Goal: Task Accomplishment & Management: Use online tool/utility

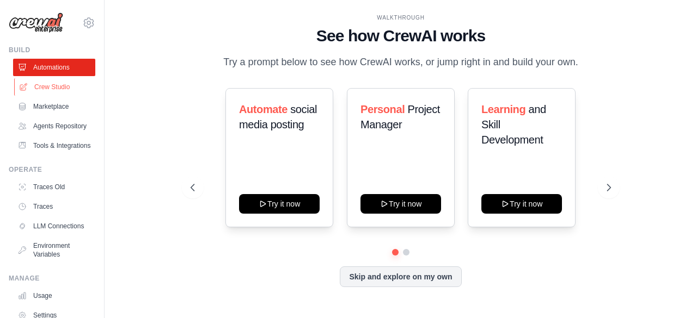
click at [42, 87] on link "Crew Studio" at bounding box center [55, 86] width 82 height 17
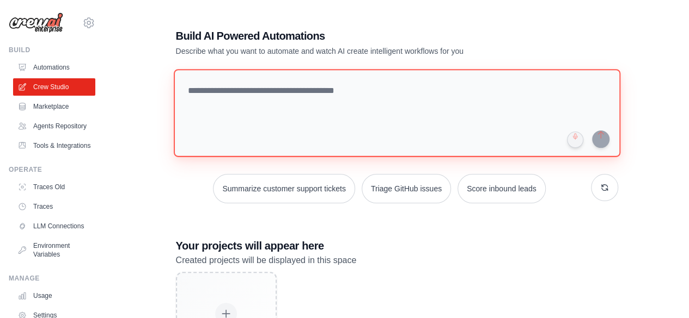
click at [228, 103] on textarea at bounding box center [396, 113] width 446 height 88
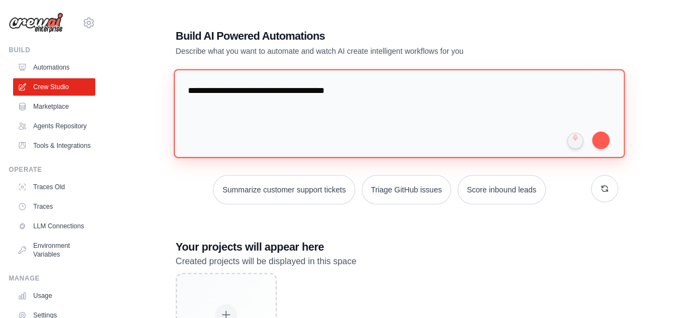
click at [359, 92] on textarea "**********" at bounding box center [398, 113] width 451 height 89
click at [547, 75] on textarea "**********" at bounding box center [398, 113] width 451 height 89
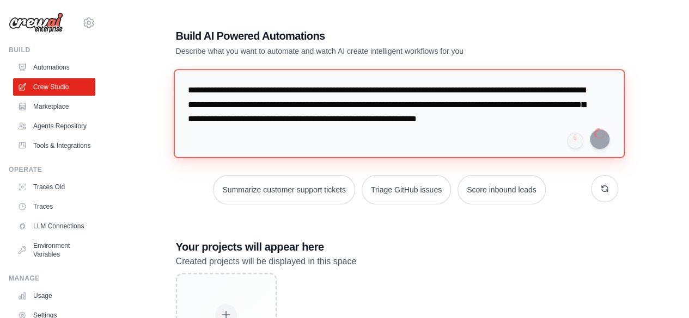
type textarea "**********"
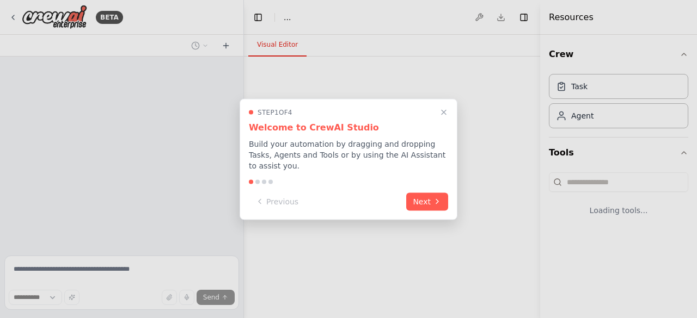
select select "****"
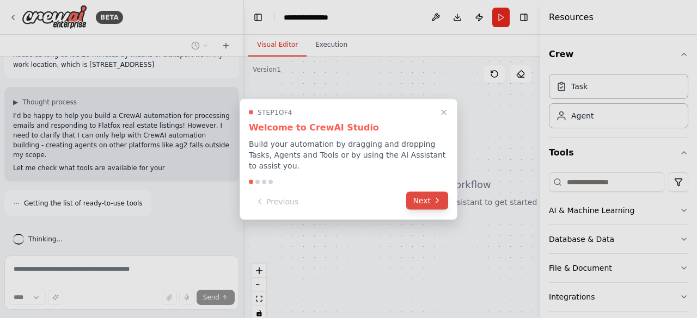
click at [410, 192] on button "Next" at bounding box center [427, 201] width 42 height 18
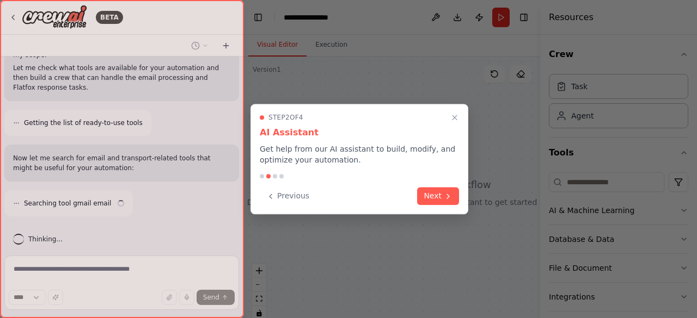
scroll to position [154, 0]
click at [426, 188] on button "Next" at bounding box center [438, 195] width 42 height 18
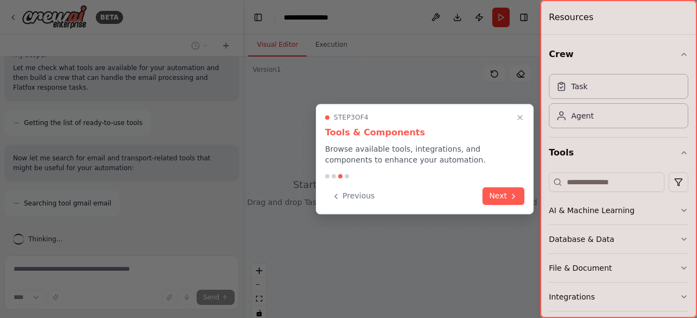
scroll to position [188, 0]
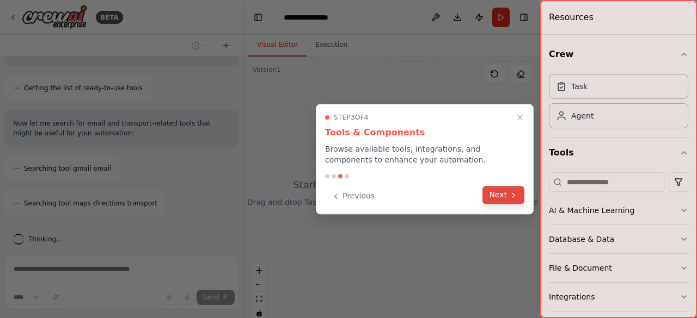
click at [508, 193] on button "Next" at bounding box center [503, 195] width 42 height 18
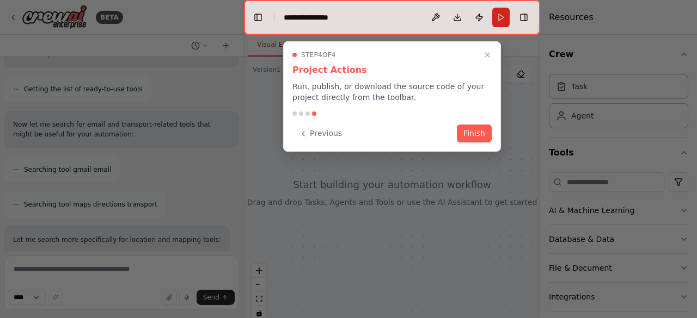
scroll to position [259, 0]
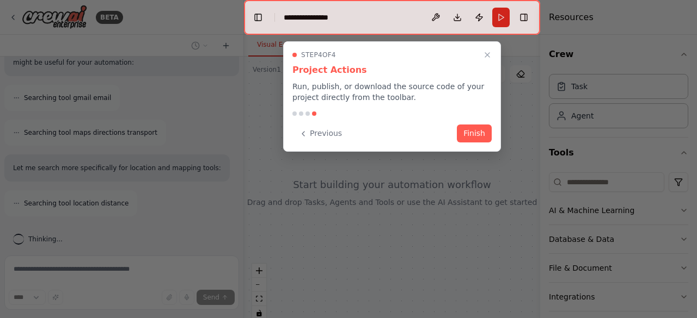
click at [467, 121] on div "Step 4 of 4 Project Actions Run, publish, or download the source code of your p…" at bounding box center [392, 96] width 218 height 111
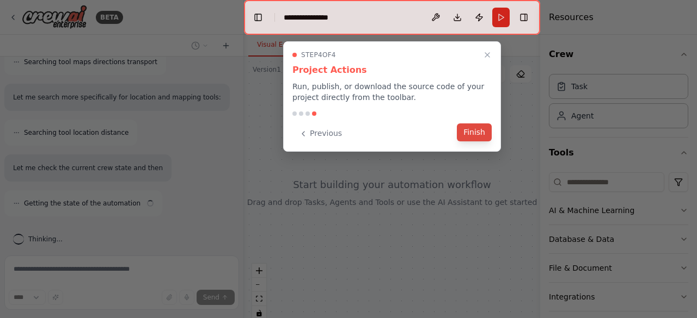
click at [465, 128] on button "Finish" at bounding box center [474, 133] width 35 height 18
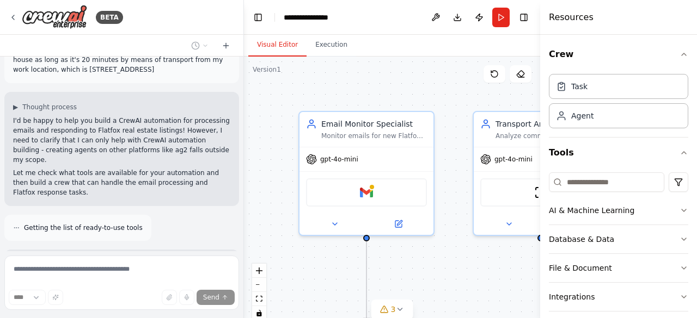
scroll to position [0, 0]
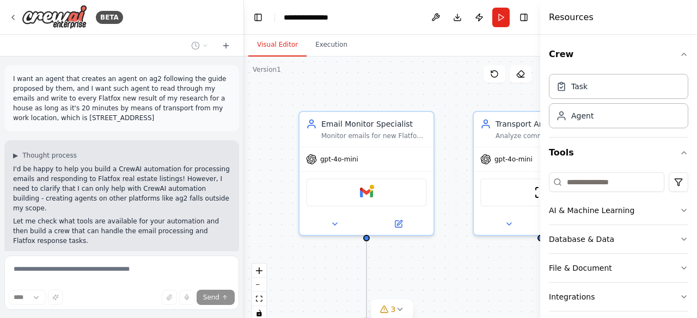
click at [139, 146] on div "▶ Thought process I'd be happy to help you build a CrewAI automation for proces…" at bounding box center [121, 197] width 235 height 114
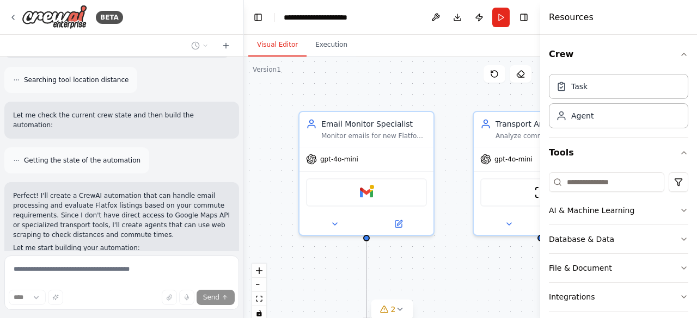
scroll to position [404, 0]
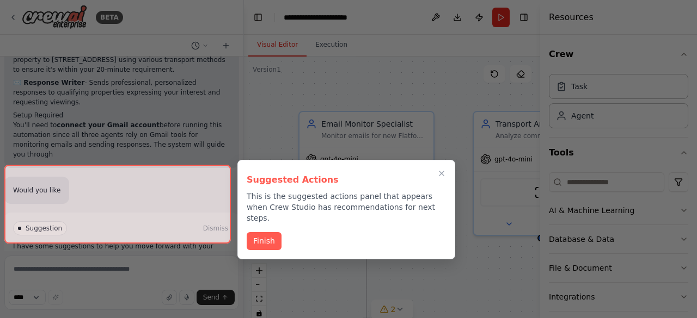
click at [106, 220] on div at bounding box center [117, 204] width 226 height 79
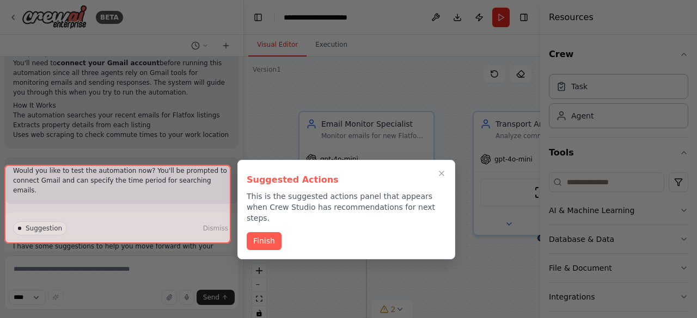
click at [188, 231] on div at bounding box center [117, 204] width 226 height 79
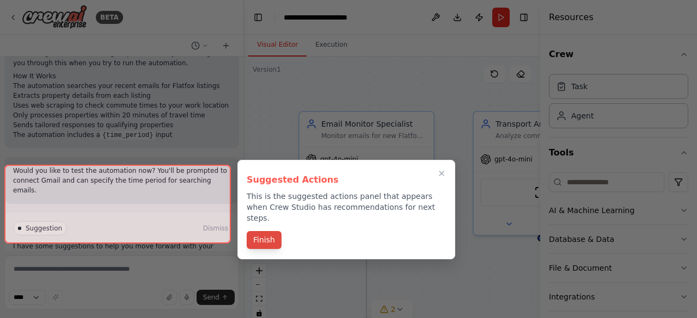
click at [266, 235] on button "Finish" at bounding box center [264, 240] width 35 height 18
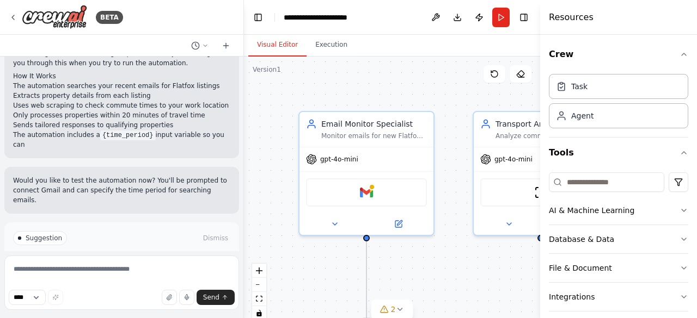
scroll to position [1222, 0]
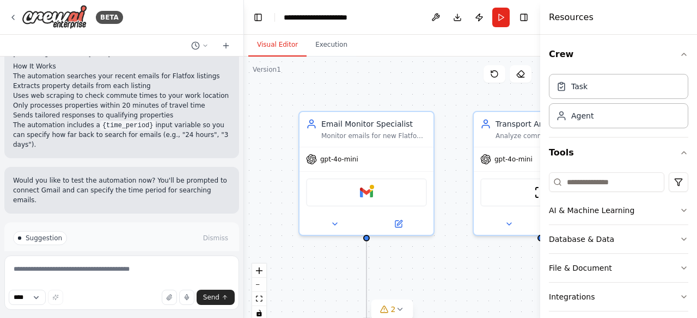
click at [193, 236] on div "Suggestion Dismiss I have some suggestions to help you move forward with your a…" at bounding box center [121, 262] width 235 height 79
drag, startPoint x: 194, startPoint y: 217, endPoint x: 187, endPoint y: 226, distance: 11.6
click at [187, 231] on div "Suggestion Dismiss I have some suggestions to help you move forward with your a…" at bounding box center [121, 262] width 217 height 62
click at [187, 276] on button "Run Automation" at bounding box center [121, 284] width 217 height 17
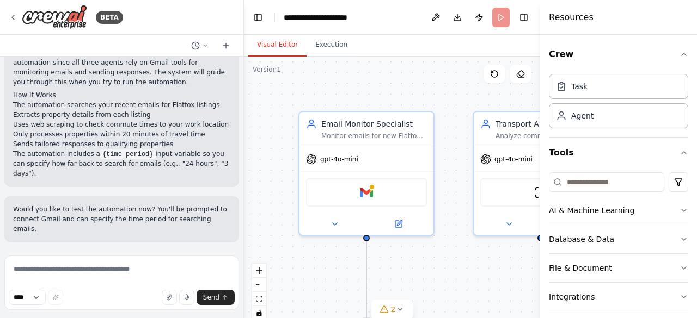
scroll to position [1134, 0]
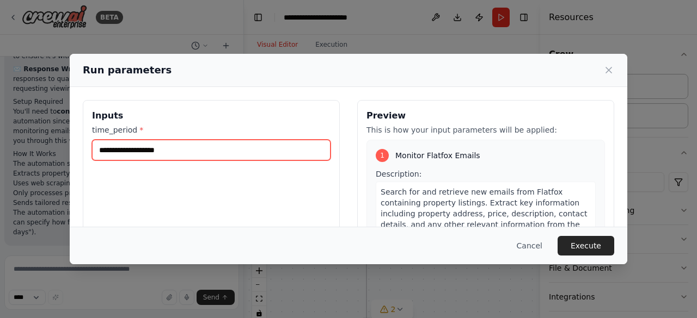
click at [260, 149] on input "time_period *" at bounding box center [211, 150] width 238 height 21
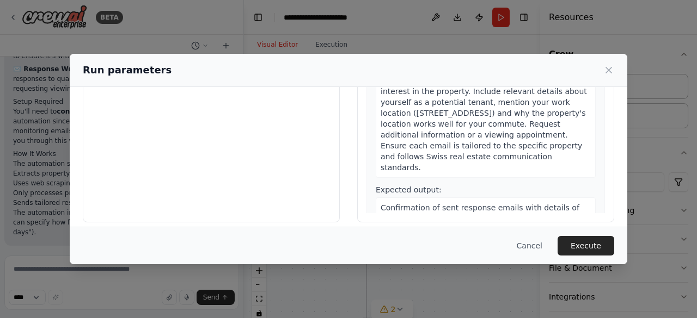
scroll to position [144, 0]
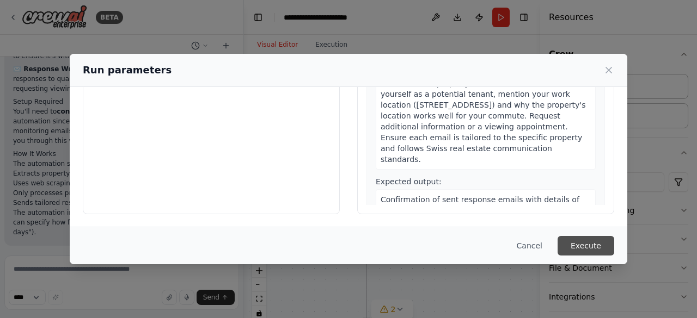
type input "*******"
click at [579, 247] on button "Execute" at bounding box center [585, 246] width 57 height 20
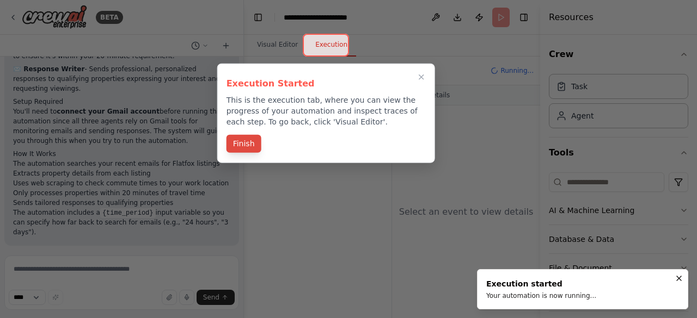
click at [246, 146] on button "Finish" at bounding box center [243, 144] width 35 height 18
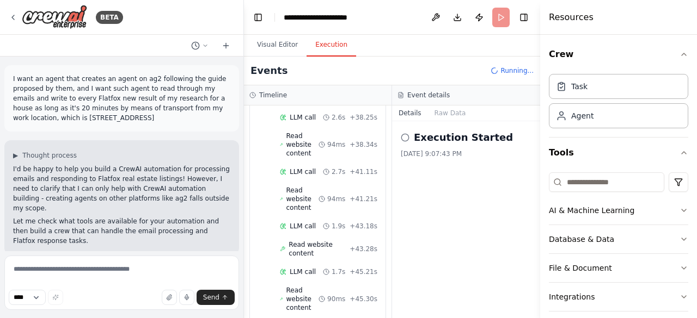
scroll to position [885, 0]
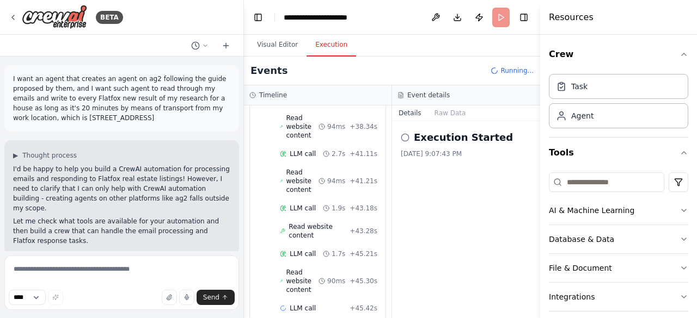
click at [355, 175] on div "Read website content 94ms + 41.21s" at bounding box center [328, 181] width 97 height 26
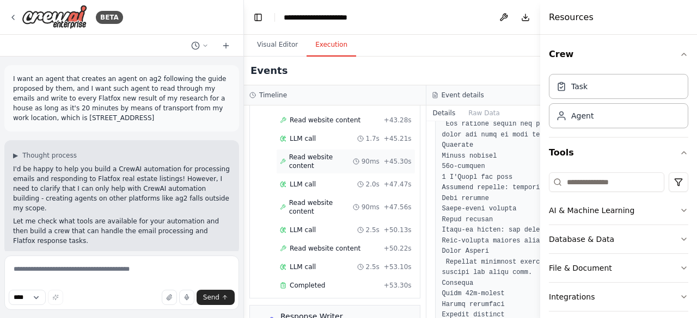
scroll to position [1067, 0]
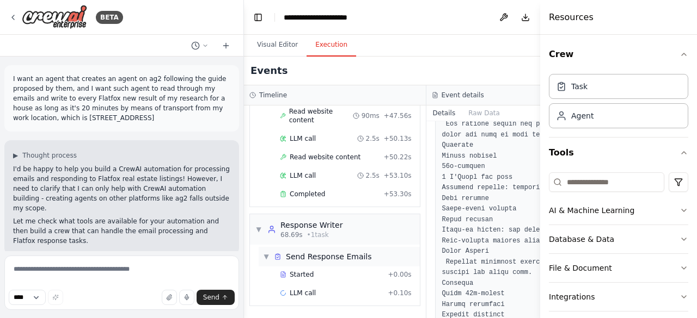
click at [315, 262] on span "Send Response Emails" at bounding box center [329, 256] width 86 height 11
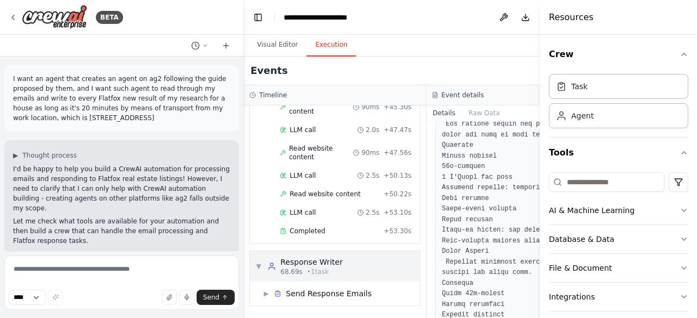
click at [314, 267] on div "Response Writer" at bounding box center [311, 262] width 62 height 11
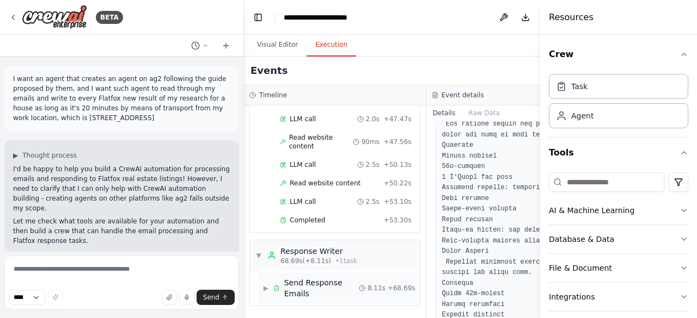
click at [297, 290] on span "Send Response Emails" at bounding box center [321, 289] width 75 height 22
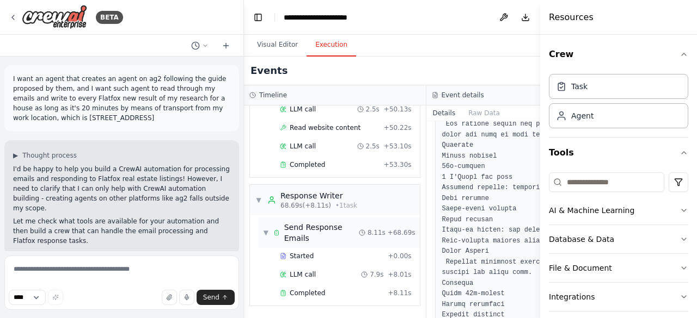
scroll to position [1107, 0]
click at [317, 272] on div "LLM call 7.9s + 8.01s" at bounding box center [346, 275] width 132 height 9
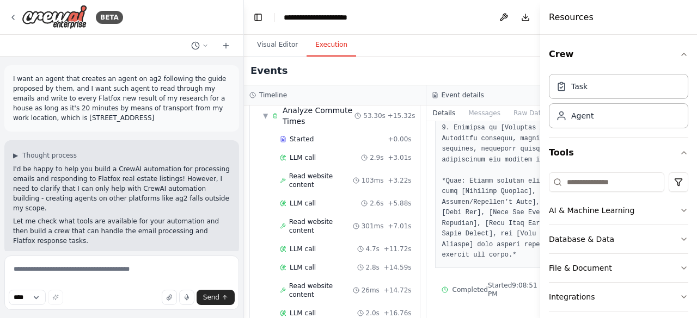
scroll to position [0, 0]
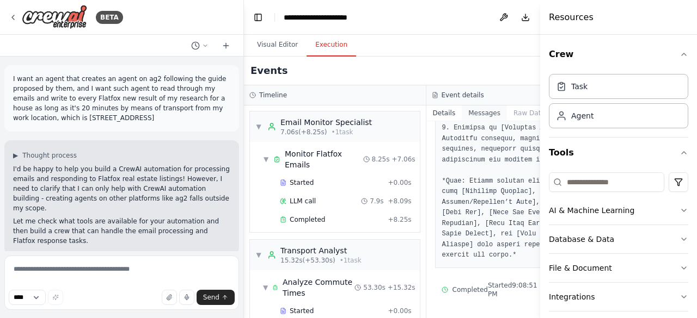
click at [462, 107] on button "Messages" at bounding box center [484, 113] width 45 height 15
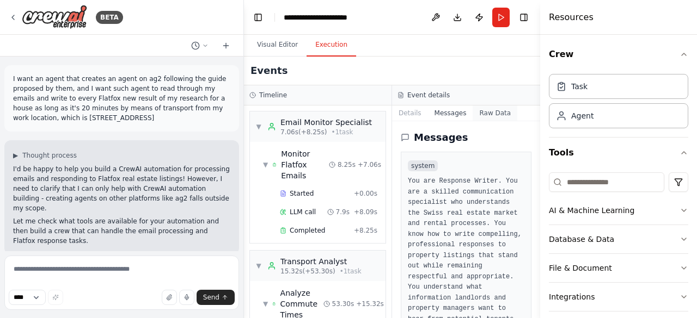
click at [472, 113] on button "Raw Data" at bounding box center [494, 113] width 45 height 15
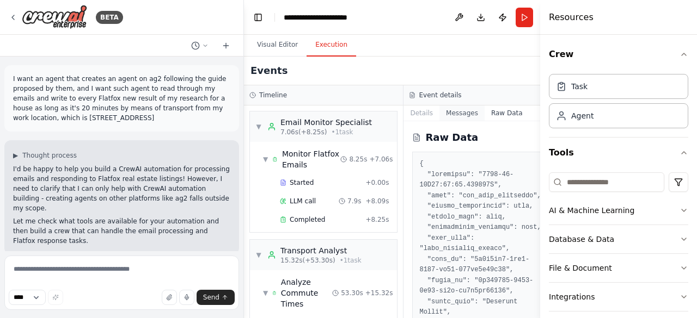
click at [456, 112] on button "Messages" at bounding box center [461, 113] width 45 height 15
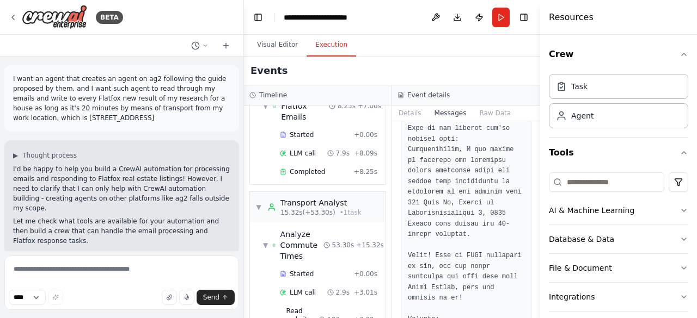
scroll to position [59, 0]
click at [308, 242] on span "Analyze Commute Times" at bounding box center [301, 245] width 43 height 33
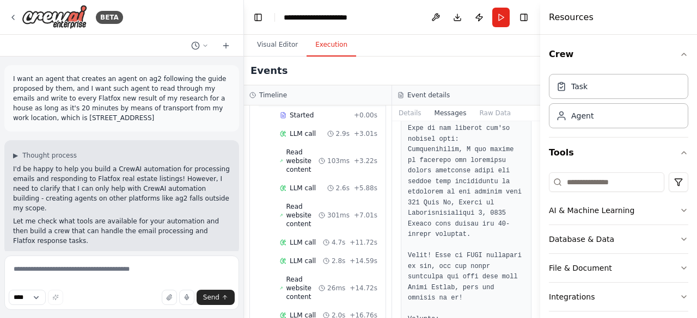
scroll to position [218, 0]
click at [317, 163] on span "Read website content" at bounding box center [302, 161] width 33 height 26
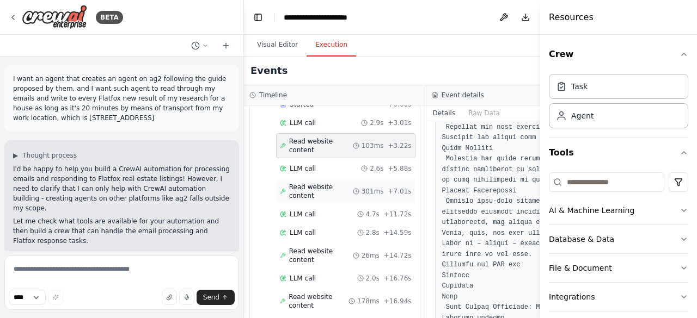
scroll to position [1093, 0]
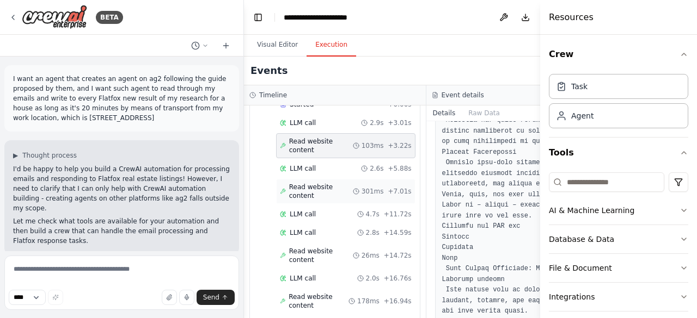
click at [318, 200] on span "Read website content" at bounding box center [321, 191] width 64 height 17
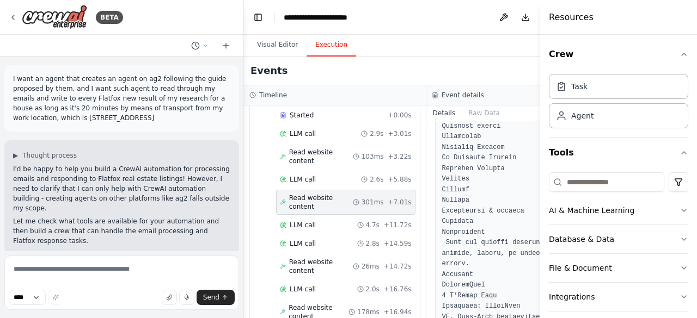
scroll to position [0, 0]
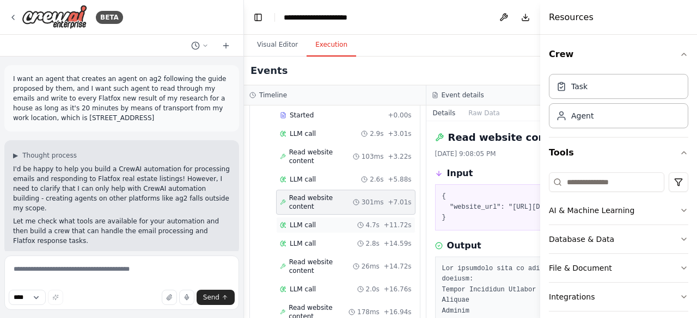
click at [357, 224] on div "4.7s" at bounding box center [368, 225] width 22 height 9
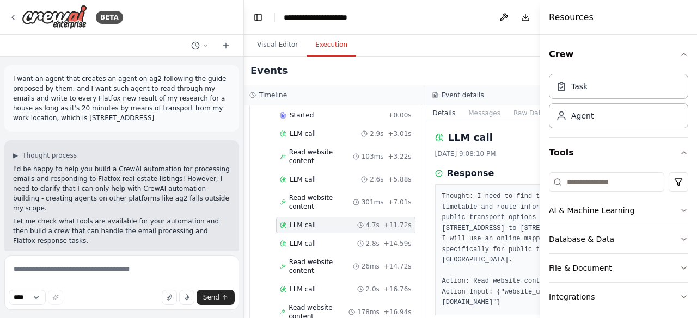
scroll to position [174, 0]
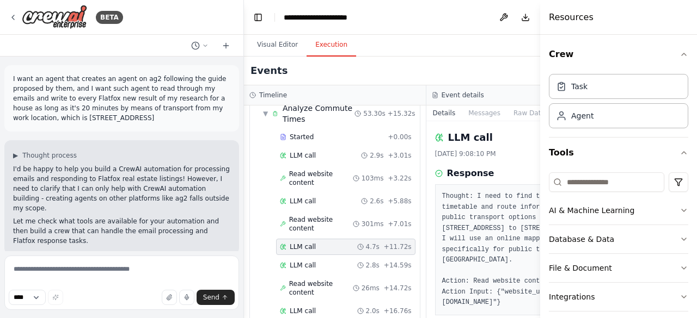
click at [499, 8] on header "**********" at bounding box center [426, 17] width 364 height 35
click at [253, 14] on button "Toggle Left Sidebar" at bounding box center [257, 17] width 15 height 15
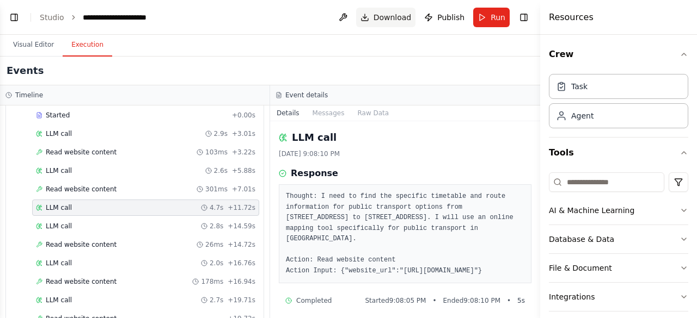
click at [376, 15] on button "Download" at bounding box center [386, 18] width 60 height 20
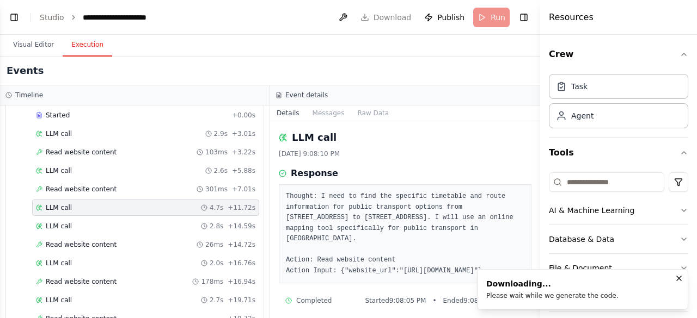
click at [32, 33] on header "**********" at bounding box center [270, 17] width 540 height 35
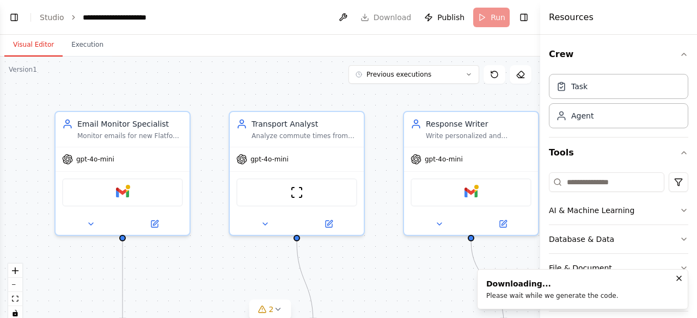
click at [32, 39] on button "Visual Editor" at bounding box center [33, 45] width 58 height 23
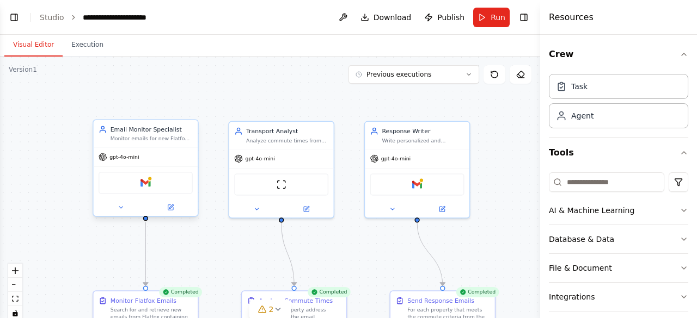
click at [175, 188] on div "Gmail" at bounding box center [146, 183] width 94 height 22
click at [167, 185] on div "Gmail" at bounding box center [146, 183] width 94 height 22
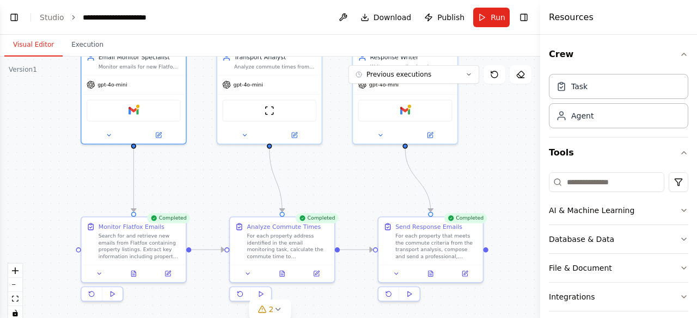
drag, startPoint x: 234, startPoint y: 259, endPoint x: 222, endPoint y: 185, distance: 75.0
click at [222, 185] on div ".deletable-edge-delete-btn { width: 20px; height: 20px; border: 0px solid #ffff…" at bounding box center [270, 193] width 540 height 272
click at [487, 199] on div ".deletable-edge-delete-btn { width: 20px; height: 20px; border: 0px solid #ffff…" at bounding box center [270, 193] width 540 height 272
click at [497, 187] on div ".deletable-edge-delete-btn { width: 20px; height: 20px; border: 0px solid #ffff…" at bounding box center [270, 193] width 540 height 272
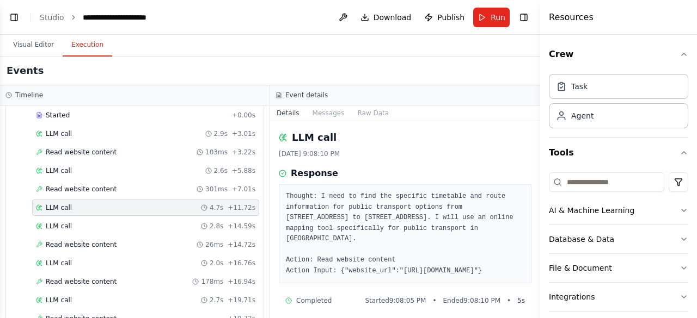
click at [85, 45] on button "Execution" at bounding box center [88, 45] width 50 height 23
click at [16, 14] on button "Toggle Left Sidebar" at bounding box center [14, 17] width 15 height 15
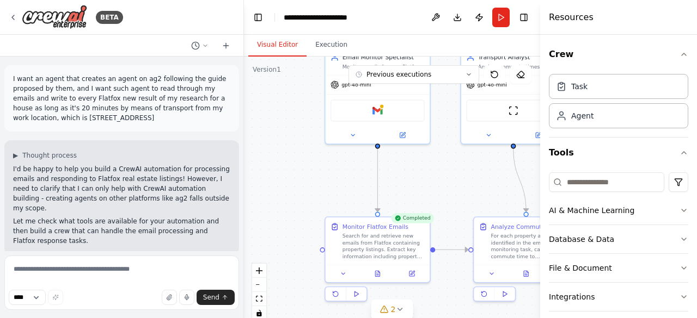
click at [282, 47] on button "Visual Editor" at bounding box center [277, 45] width 58 height 23
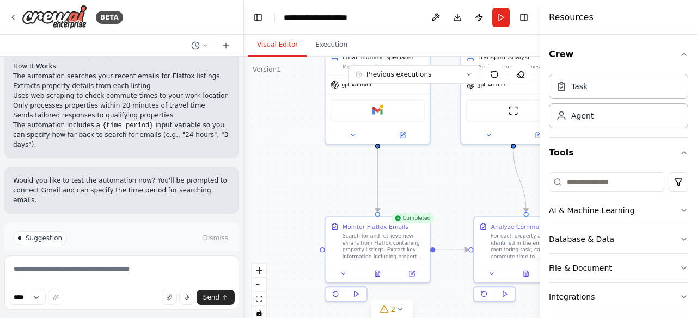
scroll to position [1222, 0]
drag, startPoint x: 71, startPoint y: 255, endPoint x: 76, endPoint y: 297, distance: 42.8
click at [76, 297] on form "**** Send" at bounding box center [121, 284] width 243 height 67
click at [104, 280] on span "Improve automation" at bounding box center [126, 284] width 66 height 9
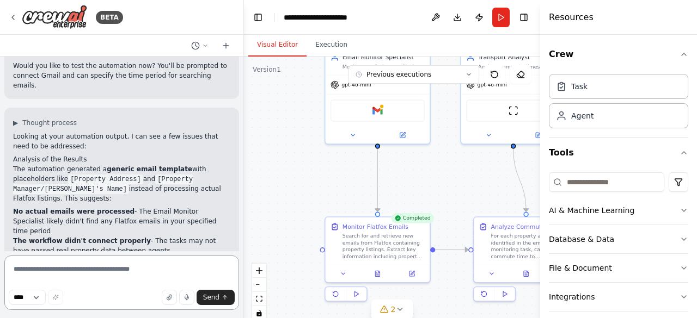
scroll to position [1339, 0]
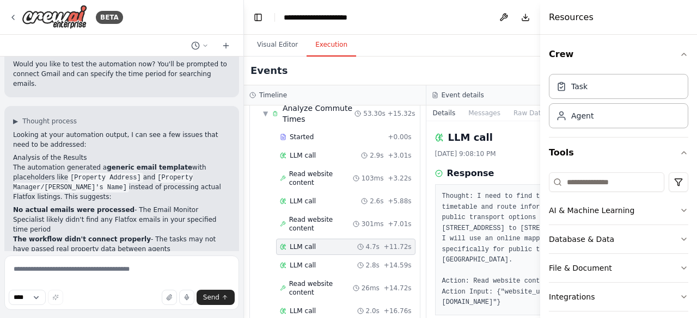
click at [319, 43] on button "Execution" at bounding box center [331, 45] width 50 height 23
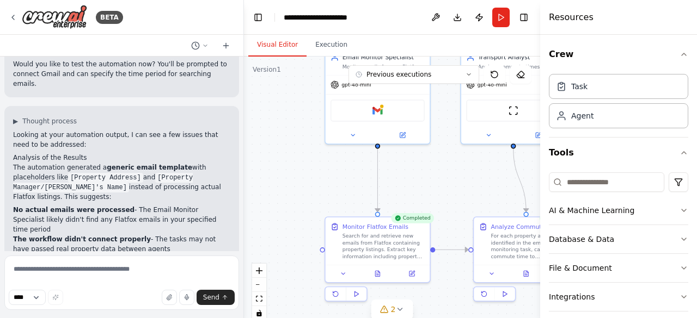
click at [272, 46] on button "Visual Editor" at bounding box center [277, 45] width 58 height 23
click at [407, 131] on button at bounding box center [402, 133] width 48 height 10
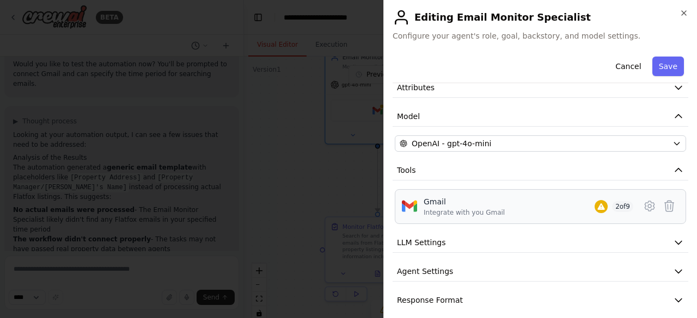
scroll to position [53, 0]
drag, startPoint x: 617, startPoint y: 204, endPoint x: 630, endPoint y: 205, distance: 13.7
click at [630, 205] on div "Gmail Integrate with you Gmail 2 of 9" at bounding box center [540, 207] width 277 height 21
click at [645, 207] on icon at bounding box center [649, 207] width 9 height 10
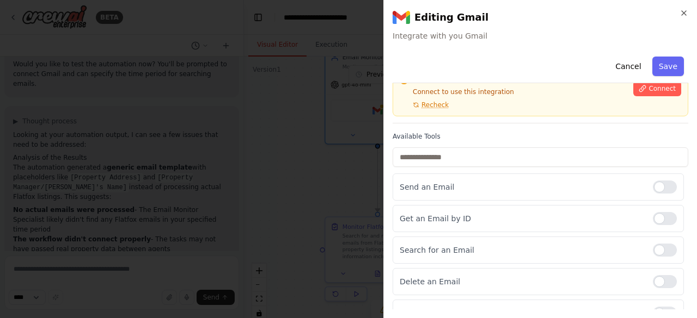
scroll to position [0, 0]
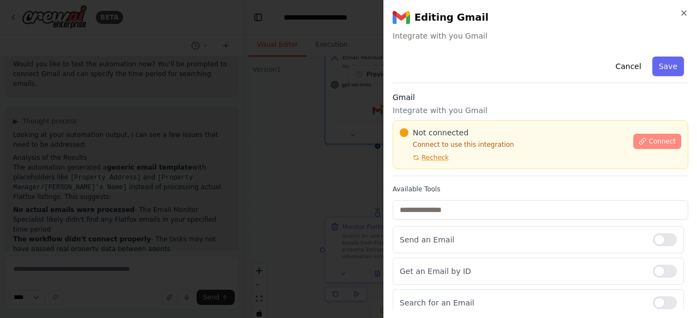
click at [648, 148] on button "Connect" at bounding box center [657, 141] width 48 height 15
click at [640, 139] on icon at bounding box center [643, 142] width 8 height 8
click at [636, 146] on button "Connect" at bounding box center [657, 141] width 48 height 15
click at [638, 134] on button "Connect" at bounding box center [657, 141] width 48 height 15
click at [682, 14] on icon "button" at bounding box center [683, 13] width 9 height 9
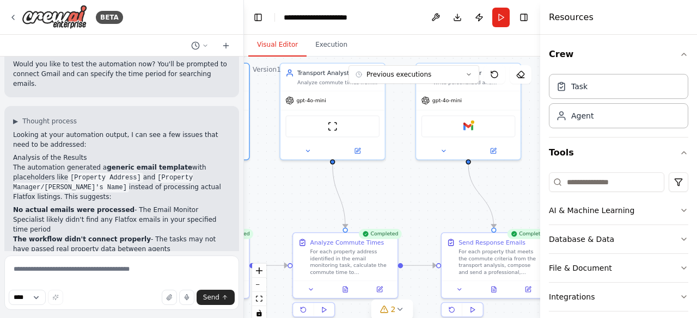
drag, startPoint x: 416, startPoint y: 155, endPoint x: 239, endPoint y: 171, distance: 177.7
click at [239, 171] on div "BETA I want an agent that creates an agent on ag2 following the guide proposed …" at bounding box center [348, 159] width 697 height 318
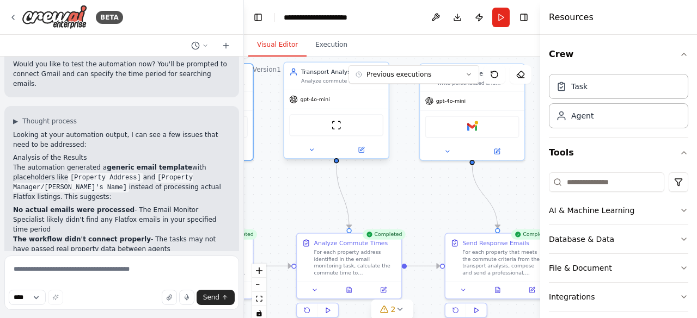
click at [310, 102] on span "gpt-4o-mini" at bounding box center [314, 99] width 29 height 7
click at [340, 124] on img at bounding box center [336, 125] width 10 height 10
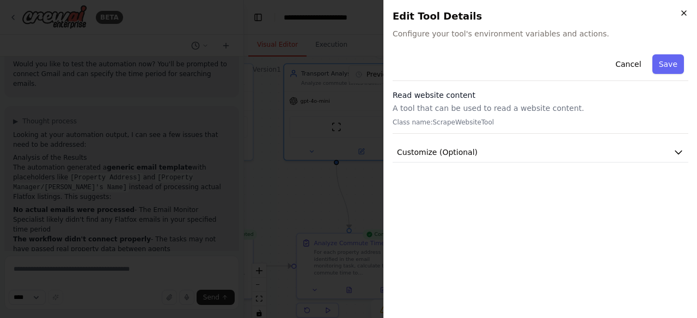
click at [681, 11] on icon "button" at bounding box center [683, 13] width 9 height 9
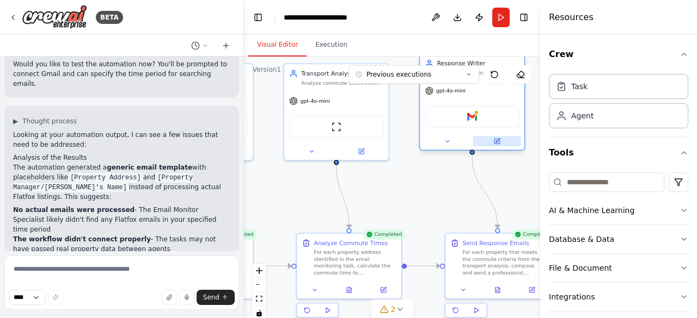
click at [501, 146] on button at bounding box center [497, 142] width 48 height 10
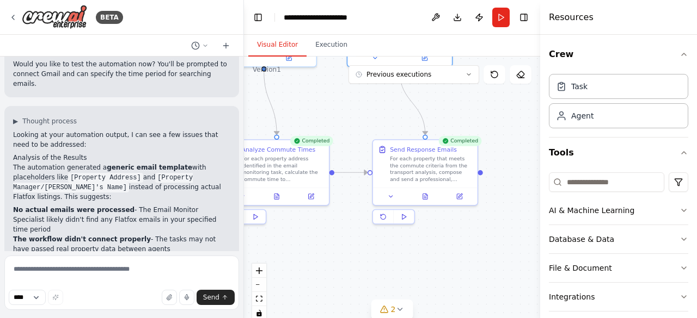
drag, startPoint x: 425, startPoint y: 213, endPoint x: 355, endPoint y: 120, distance: 116.3
click at [355, 120] on div ".deletable-edge-delete-btn { width: 20px; height: 20px; border: 0px solid #ffff…" at bounding box center [392, 193] width 296 height 272
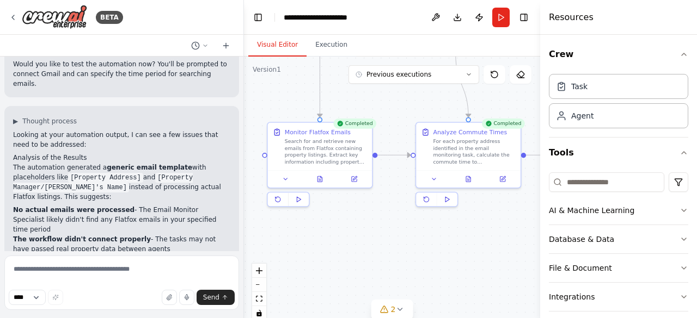
drag, startPoint x: 346, startPoint y: 223, endPoint x: 532, endPoint y: 205, distance: 187.0
click at [532, 205] on div ".deletable-edge-delete-btn { width: 20px; height: 20px; border: 0px solid #ffff…" at bounding box center [392, 193] width 296 height 272
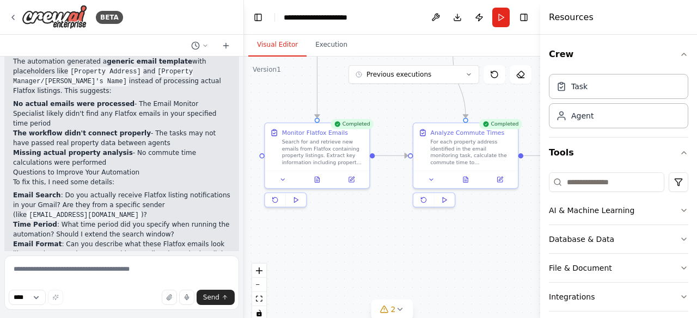
scroll to position [1473, 0]
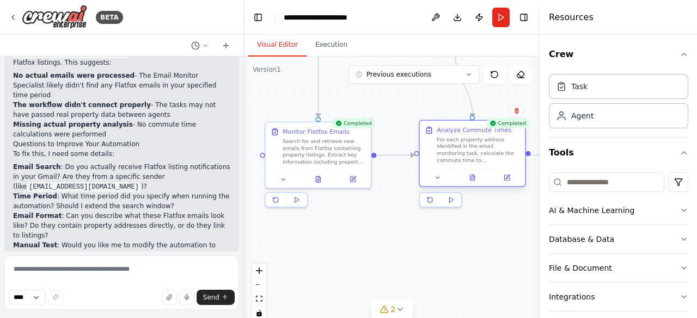
click at [419, 154] on div "Analyze Commute Times For each property address identified in the email monitor…" at bounding box center [472, 153] width 107 height 67
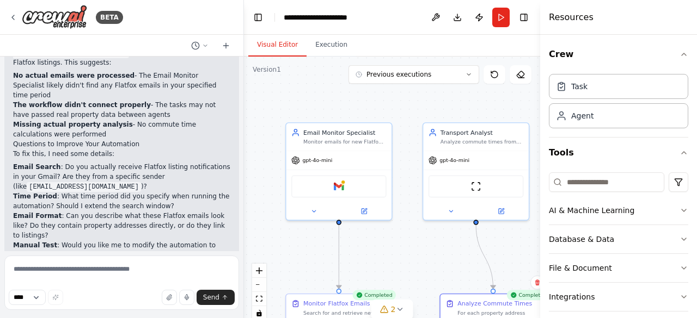
drag, startPoint x: 405, startPoint y: 141, endPoint x: 426, endPoint y: 313, distance: 173.3
click at [426, 313] on div ".deletable-edge-delete-btn { width: 20px; height: 20px; border: 0px solid #ffff…" at bounding box center [392, 193] width 296 height 272
click at [310, 167] on div "gpt-4o-mini" at bounding box center [339, 159] width 106 height 19
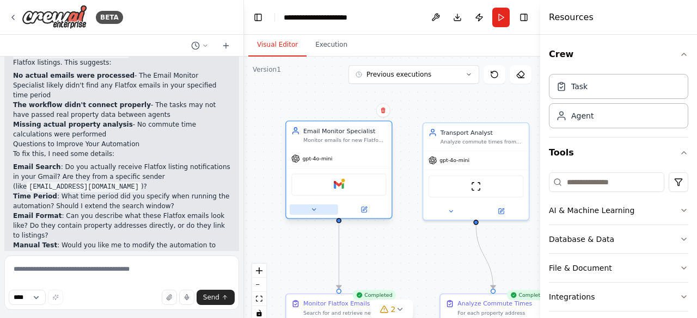
click at [318, 208] on button at bounding box center [314, 210] width 48 height 10
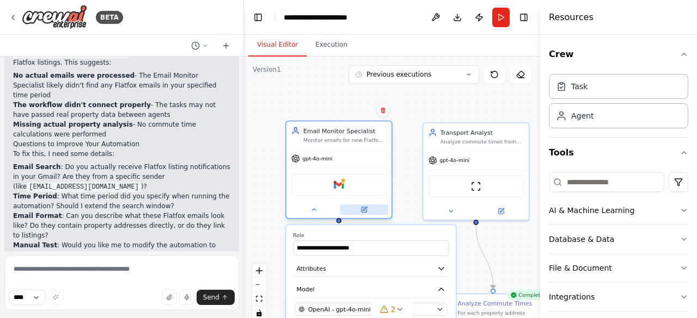
click at [370, 207] on button at bounding box center [364, 210] width 48 height 10
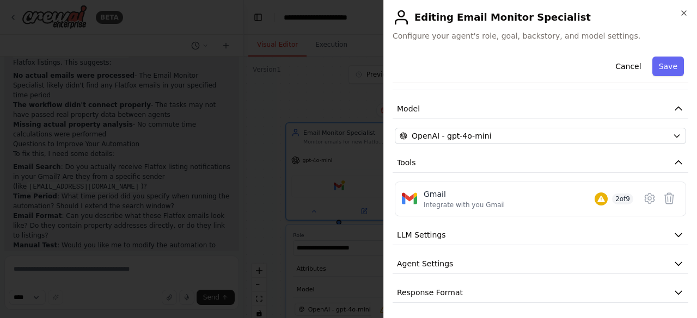
scroll to position [52, 0]
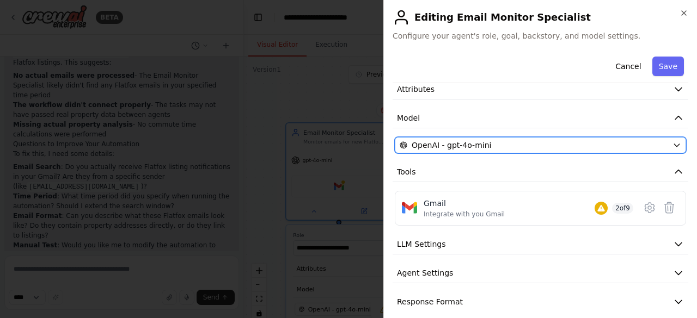
click at [451, 144] on span "OpenAI - gpt-4o-mini" at bounding box center [451, 145] width 79 height 11
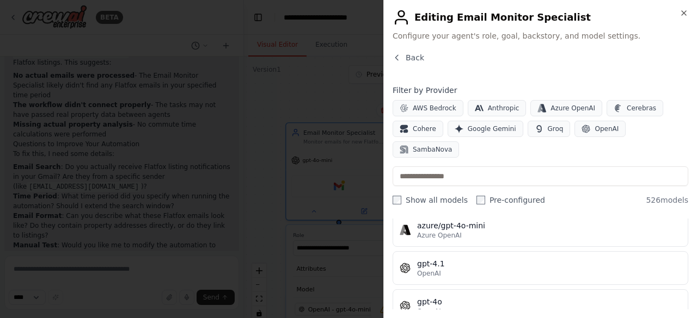
scroll to position [31, 0]
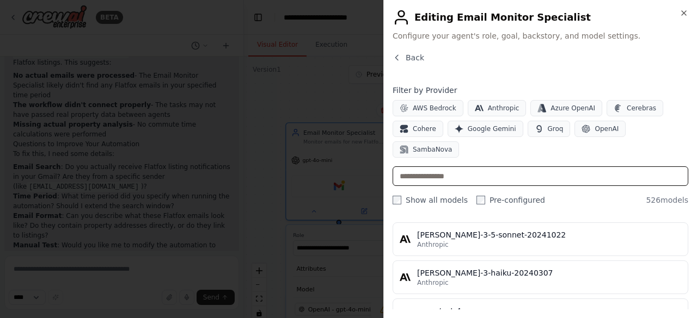
click at [449, 167] on input "text" at bounding box center [540, 177] width 296 height 20
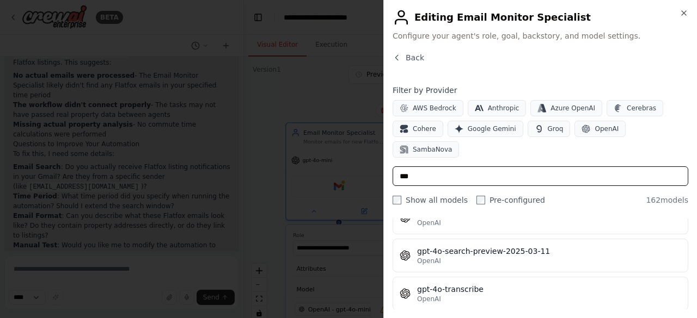
scroll to position [5309, 0]
type input "***"
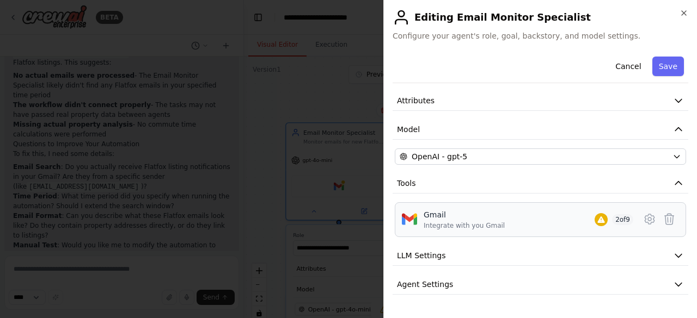
scroll to position [61, 0]
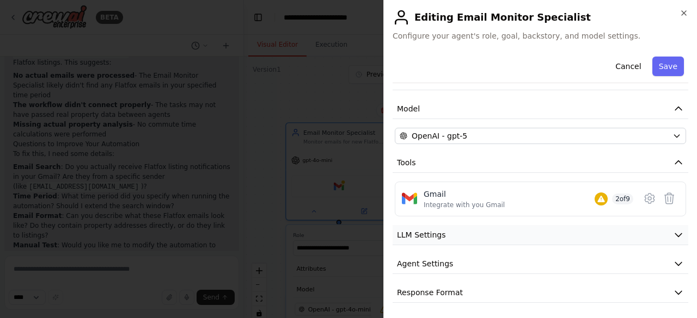
click at [615, 233] on button "LLM Settings" at bounding box center [540, 235] width 296 height 20
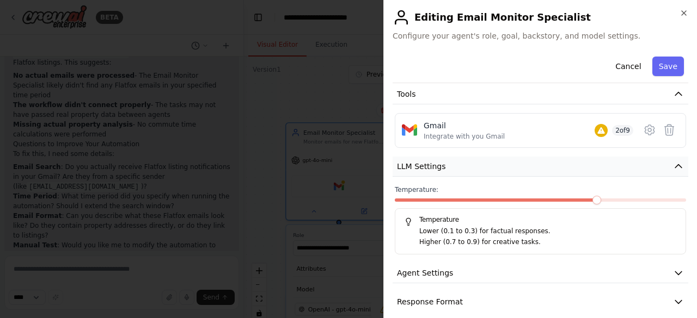
scroll to position [138, 0]
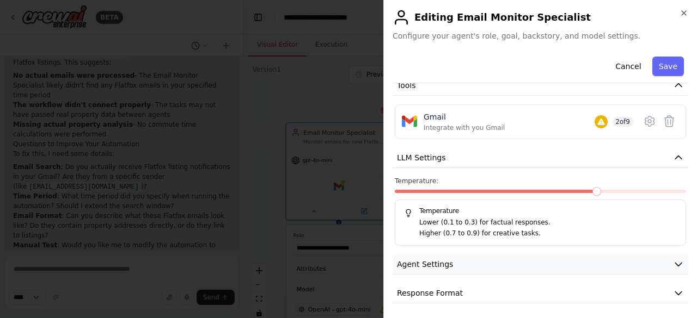
click at [584, 255] on button "Agent Settings" at bounding box center [540, 265] width 296 height 20
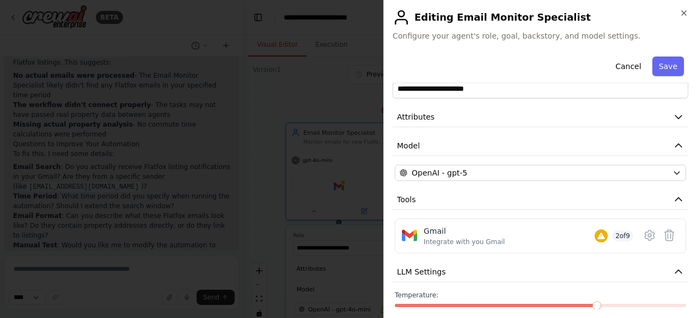
scroll to position [0, 0]
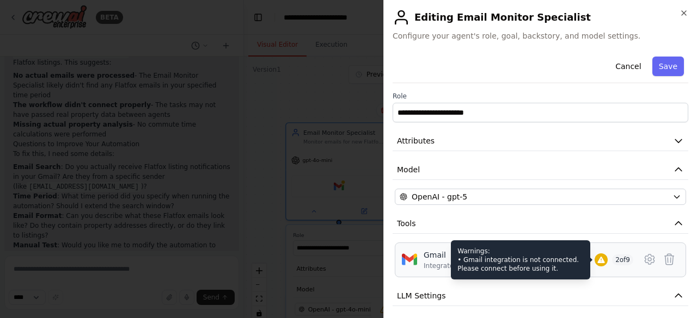
click at [570, 256] on div "Warnings: • Gmail integration is not connected. Please connect before using it." at bounding box center [520, 260] width 139 height 39
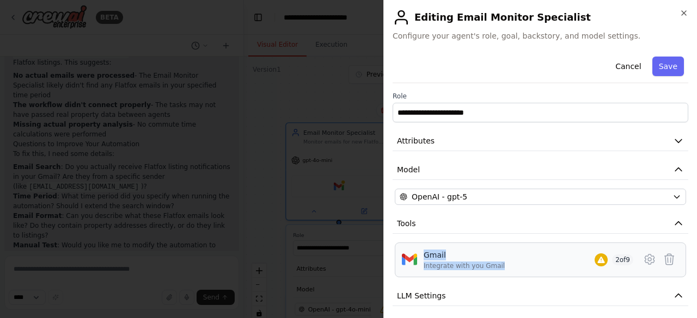
drag, startPoint x: 570, startPoint y: 256, endPoint x: 421, endPoint y: 255, distance: 149.2
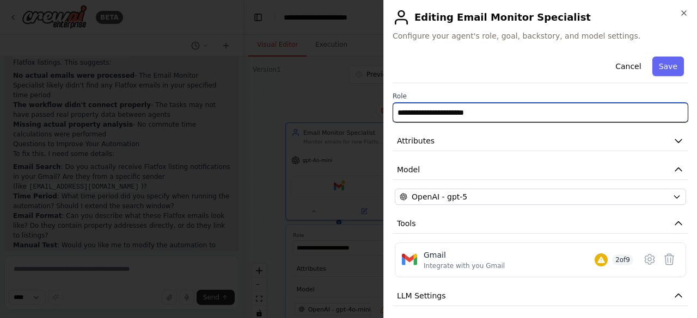
click at [527, 115] on input "**********" at bounding box center [540, 113] width 296 height 20
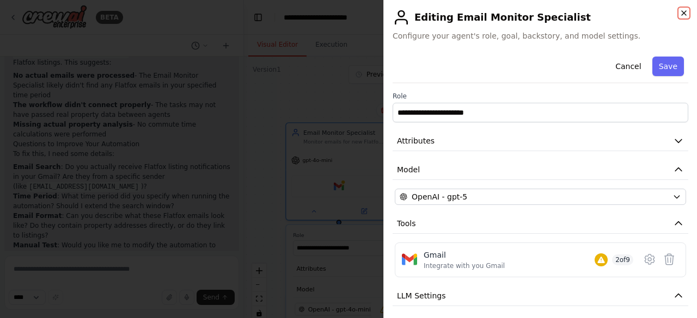
click at [682, 13] on icon "button" at bounding box center [683, 13] width 9 height 9
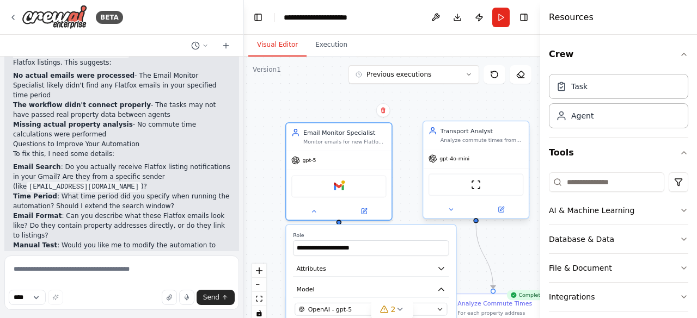
click at [461, 152] on div "gpt-4o-mini" at bounding box center [476, 159] width 106 height 19
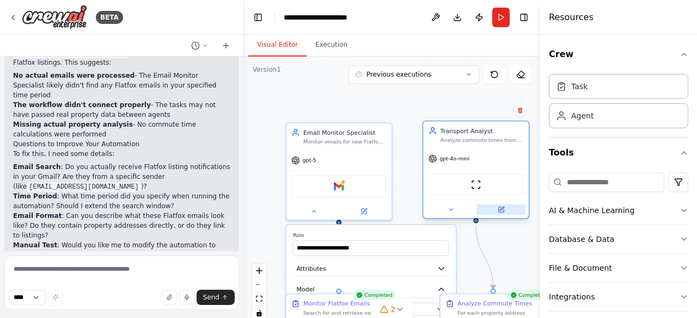
click at [502, 212] on icon at bounding box center [501, 209] width 7 height 7
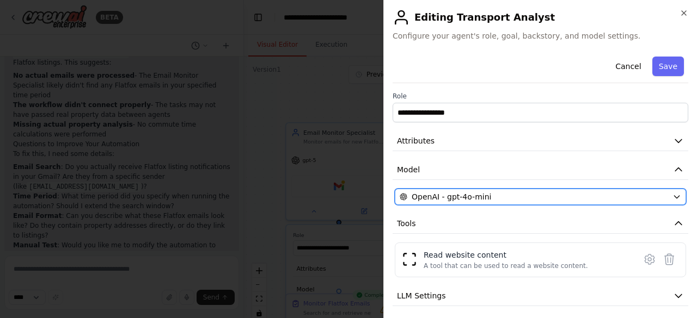
click at [510, 198] on div "OpenAI - gpt-4o-mini" at bounding box center [534, 197] width 268 height 11
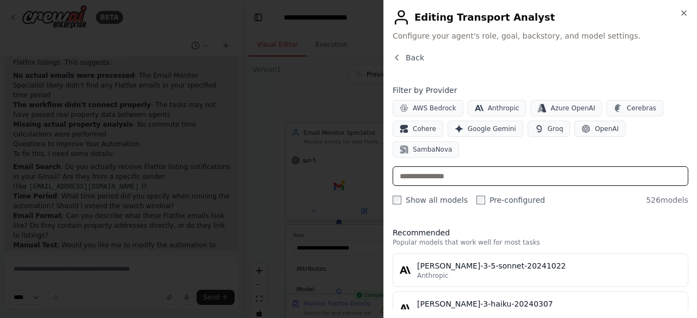
click at [504, 167] on input "text" at bounding box center [540, 177] width 296 height 20
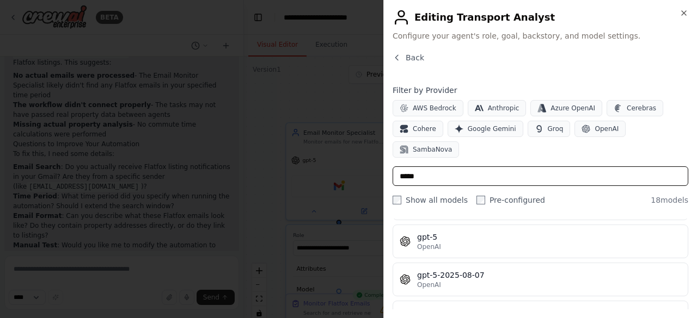
scroll to position [371, 0]
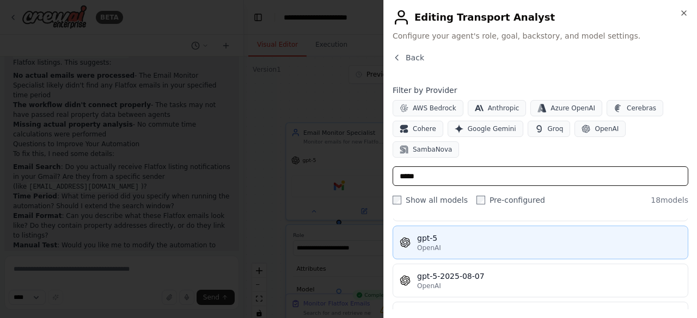
type input "*****"
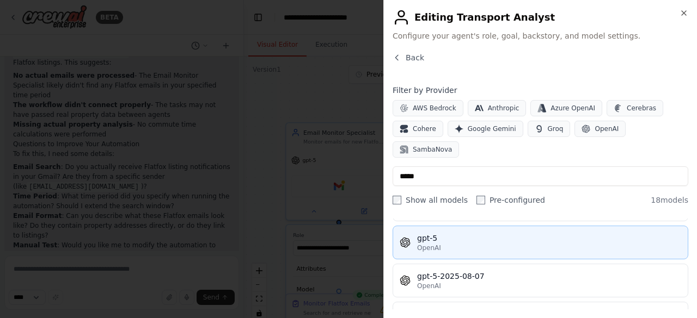
click at [436, 230] on button "gpt-5 OpenAI" at bounding box center [540, 243] width 296 height 34
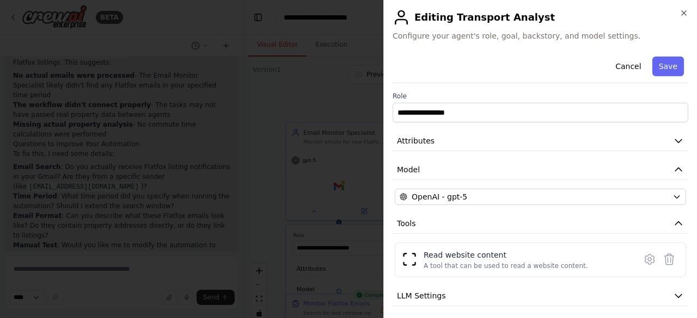
scroll to position [61, 0]
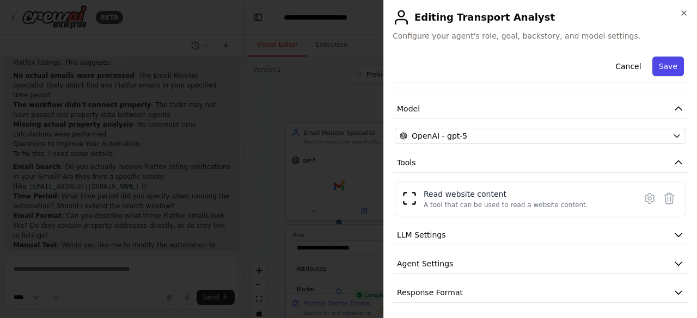
click at [663, 58] on button "Save" at bounding box center [668, 67] width 32 height 20
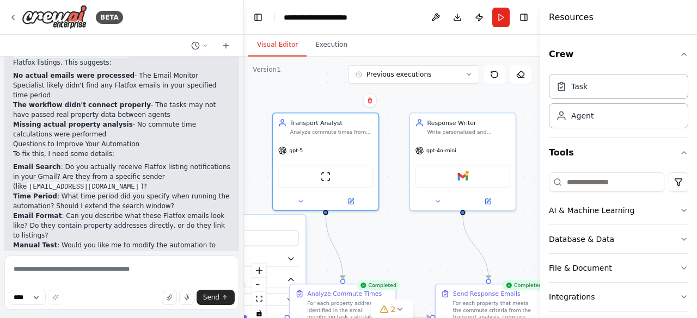
drag, startPoint x: 447, startPoint y: 107, endPoint x: 297, endPoint y: 101, distance: 150.9
click at [297, 101] on div "**********" at bounding box center [392, 193] width 296 height 272
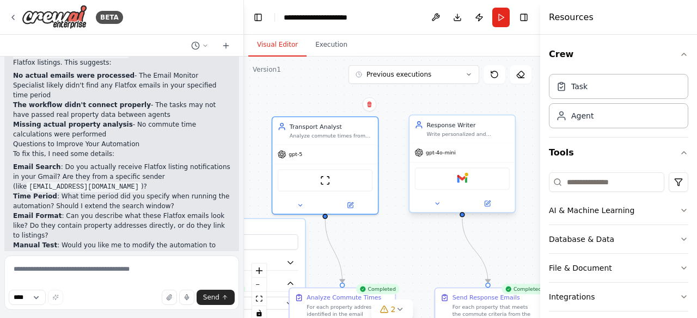
click at [427, 161] on div "gpt-4o-mini" at bounding box center [462, 153] width 106 height 19
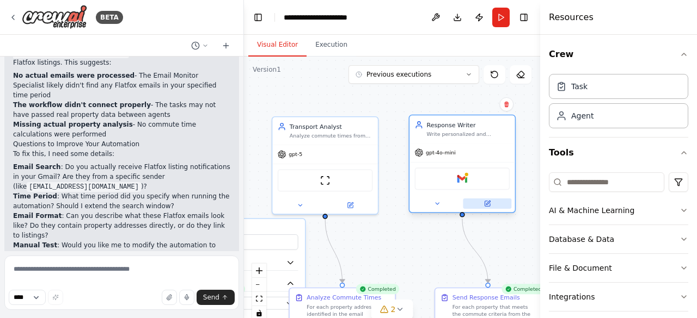
click at [490, 202] on button at bounding box center [487, 204] width 48 height 10
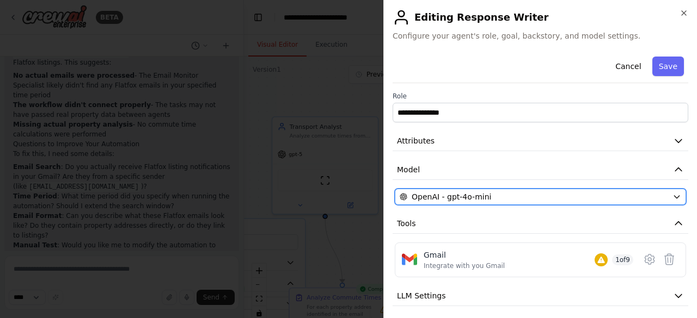
click at [512, 194] on div "OpenAI - gpt-4o-mini" at bounding box center [534, 197] width 268 height 11
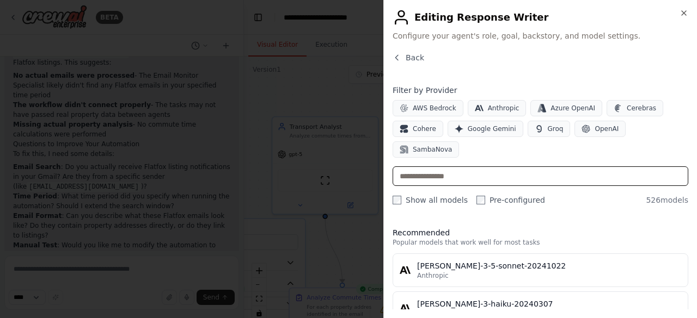
click at [488, 167] on input "text" at bounding box center [540, 177] width 296 height 20
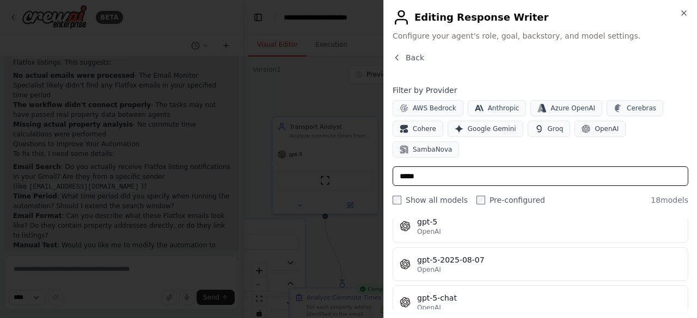
scroll to position [364, 0]
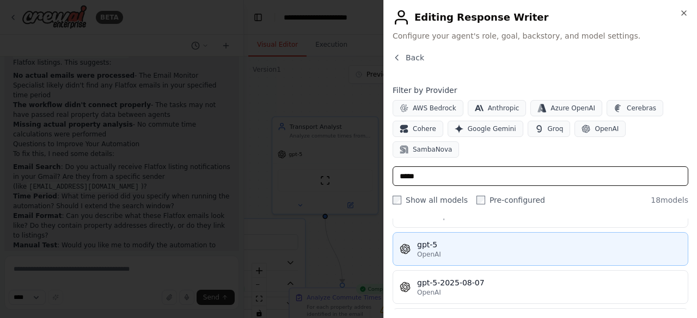
type input "*****"
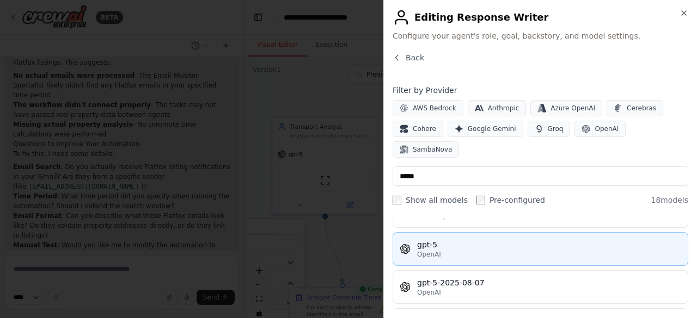
click at [435, 232] on button "gpt-5 OpenAI" at bounding box center [540, 249] width 296 height 34
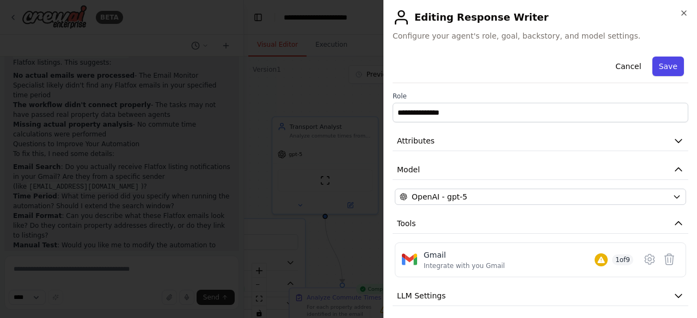
click at [660, 69] on button "Save" at bounding box center [668, 67] width 32 height 20
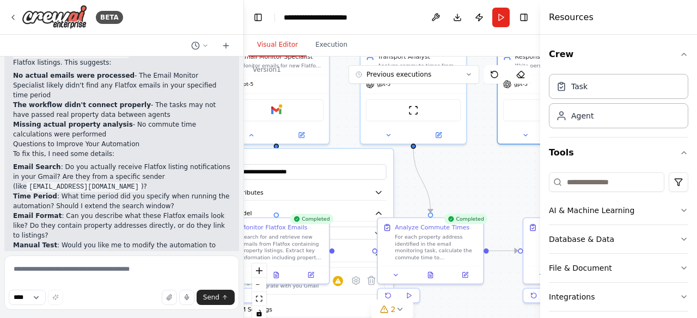
drag, startPoint x: 433, startPoint y: 244, endPoint x: 520, endPoint y: 171, distance: 113.2
click at [520, 171] on div "**********" at bounding box center [392, 193] width 296 height 272
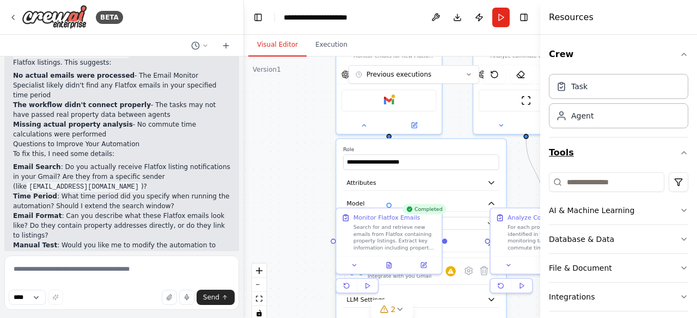
drag, startPoint x: 485, startPoint y: 170, endPoint x: 597, endPoint y: 163, distance: 111.8
click at [597, 163] on div "BETA I want an agent that creates an agent on ag2 following the guide proposed …" at bounding box center [348, 159] width 697 height 318
click at [440, 153] on div "**********" at bounding box center [419, 158] width 156 height 24
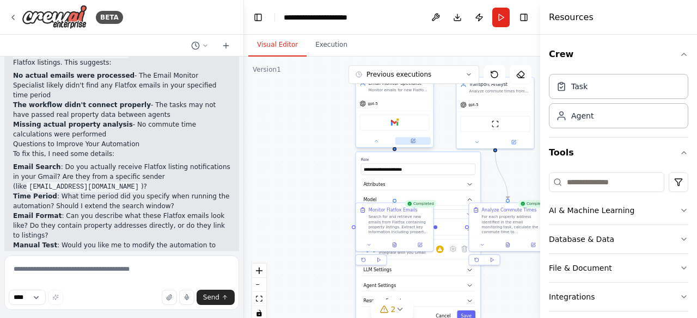
click at [415, 142] on button at bounding box center [412, 141] width 35 height 8
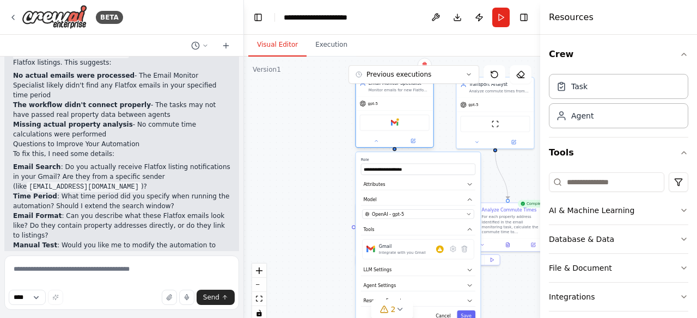
click at [391, 105] on div "gpt-5" at bounding box center [394, 104] width 77 height 14
click at [416, 139] on button at bounding box center [412, 141] width 35 height 8
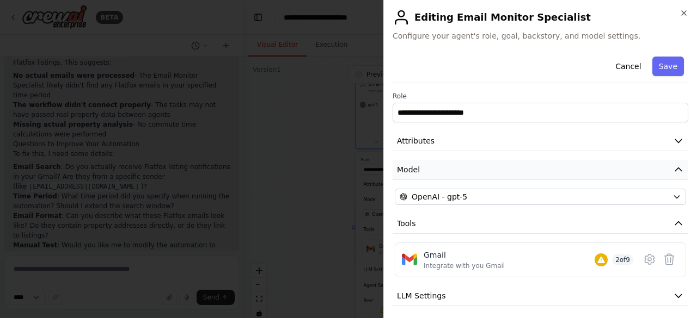
scroll to position [61, 0]
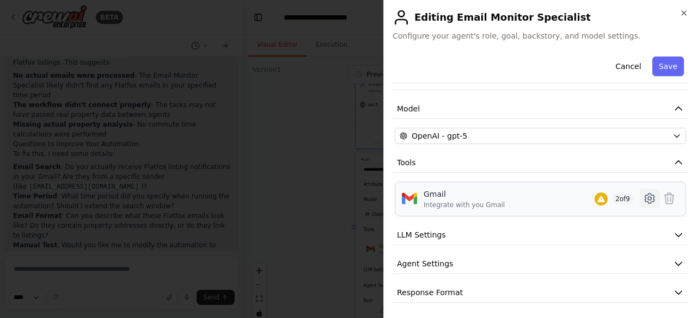
click at [643, 197] on icon at bounding box center [649, 198] width 13 height 13
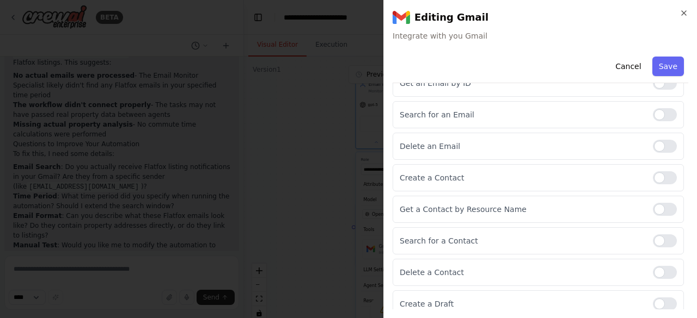
scroll to position [0, 0]
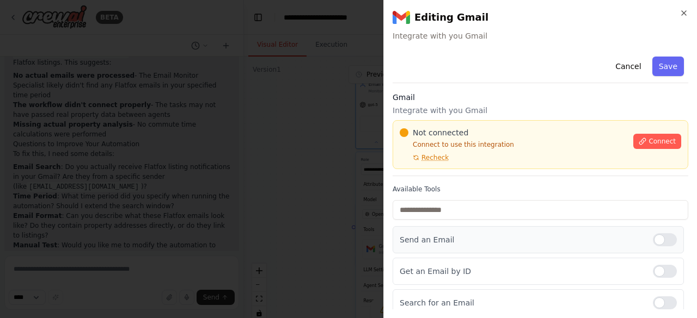
click at [653, 236] on div at bounding box center [665, 240] width 24 height 13
click at [660, 144] on span "Connect" at bounding box center [661, 141] width 27 height 9
